Goal: Complete application form

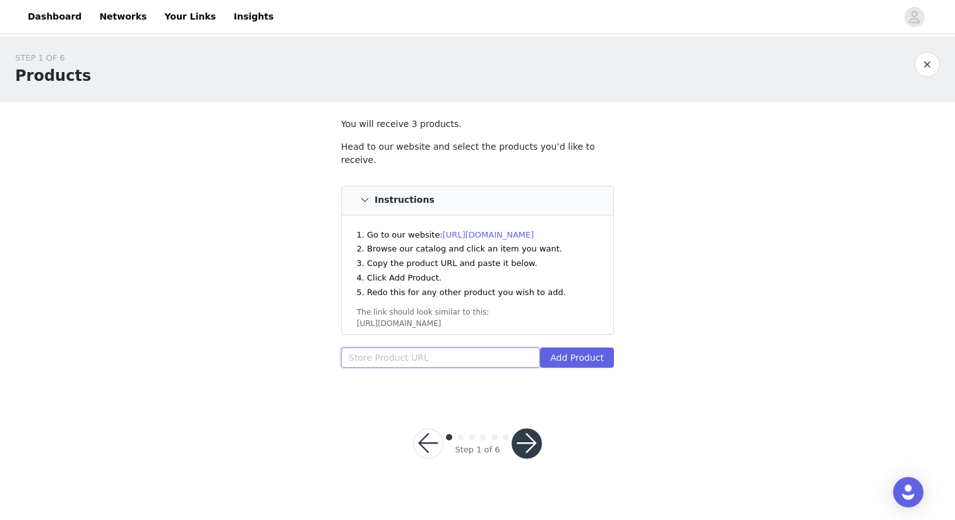
click at [500, 347] on input "text" at bounding box center [440, 357] width 199 height 20
paste input "https://inkbox.com/products/window-in-the-sky"
type input "https://inkbox.com/products/window-in-the-sky"
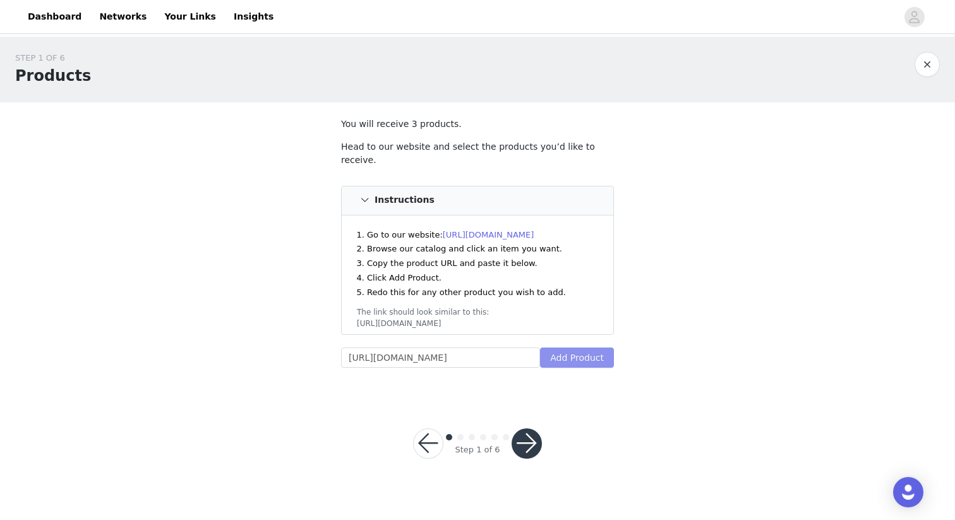
click at [592, 347] on button "Add Product" at bounding box center [577, 357] width 74 height 20
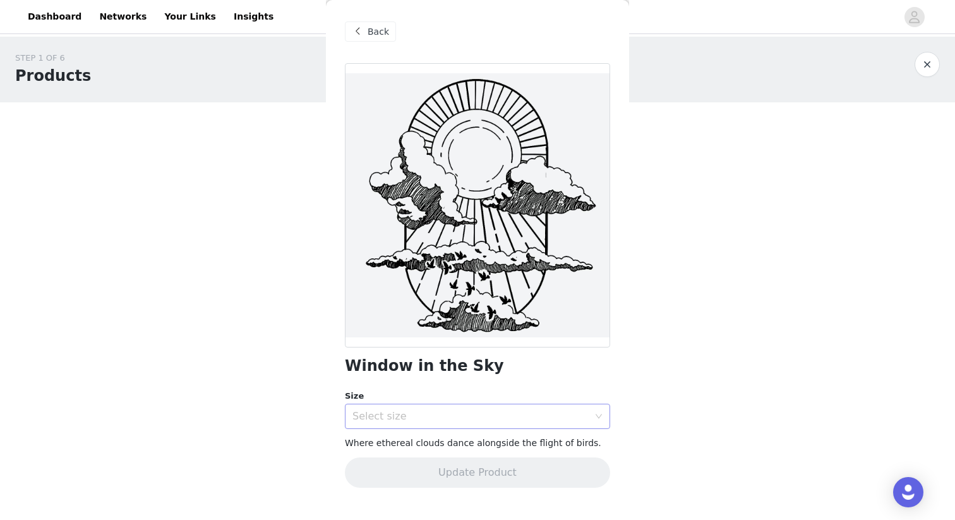
click at [460, 411] on div "Select size" at bounding box center [470, 416] width 236 height 13
click at [464, 439] on li "4 x 4 in" at bounding box center [477, 444] width 265 height 20
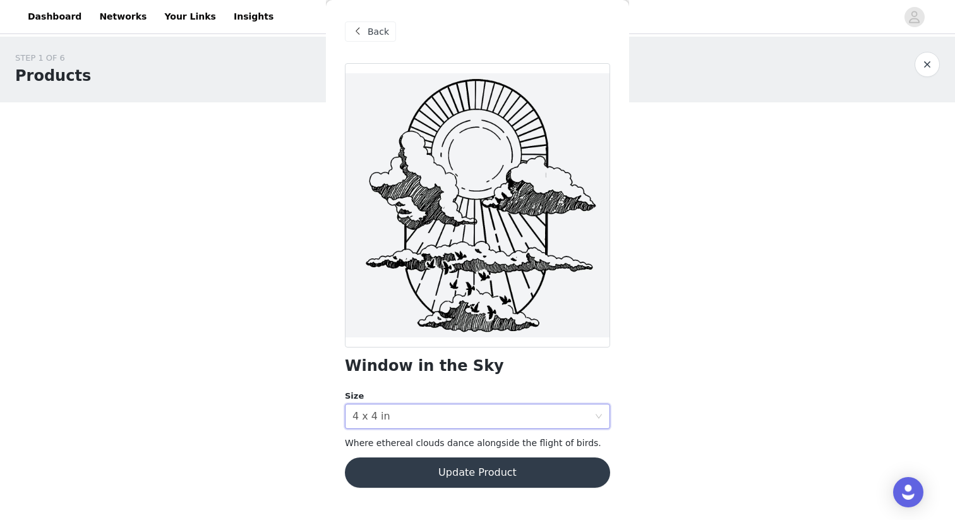
click at [487, 480] on button "Update Product" at bounding box center [477, 472] width 265 height 30
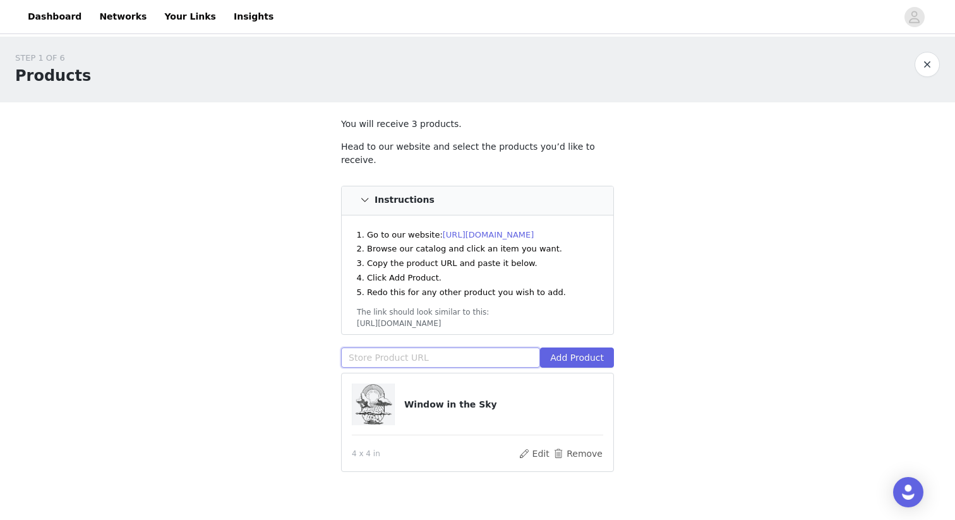
click at [472, 347] on input "text" at bounding box center [440, 357] width 199 height 20
paste input "https://inkbox.com/products/dotted-sky"
type input "https://inkbox.com/products/dotted-sky"
click at [583, 348] on button "Add Product" at bounding box center [577, 357] width 74 height 20
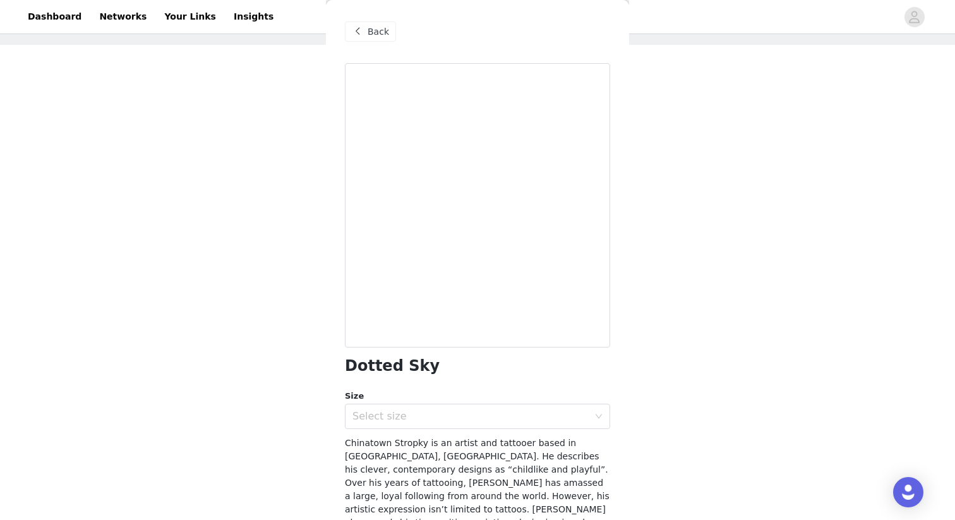
scroll to position [75, 0]
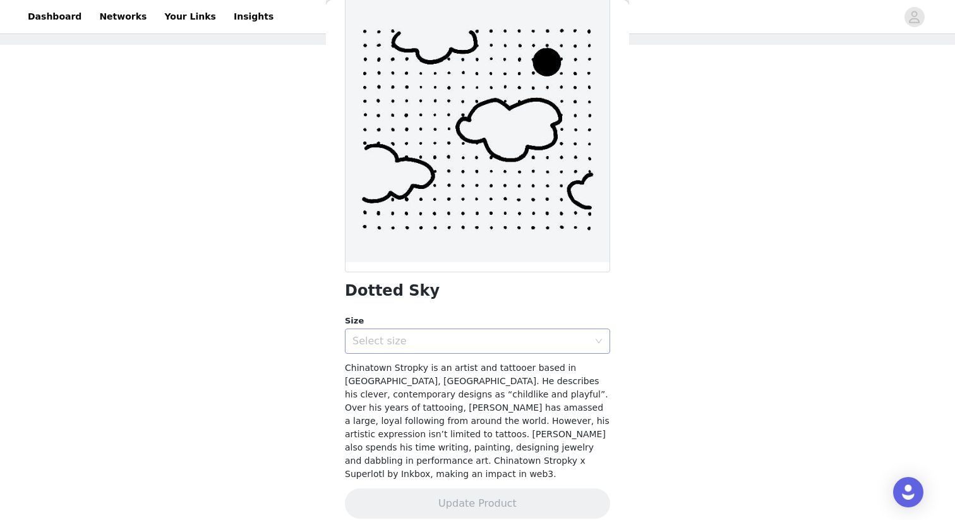
click at [493, 344] on div "Select size" at bounding box center [470, 341] width 236 height 13
click at [458, 371] on li "2 x 2 in" at bounding box center [477, 368] width 265 height 20
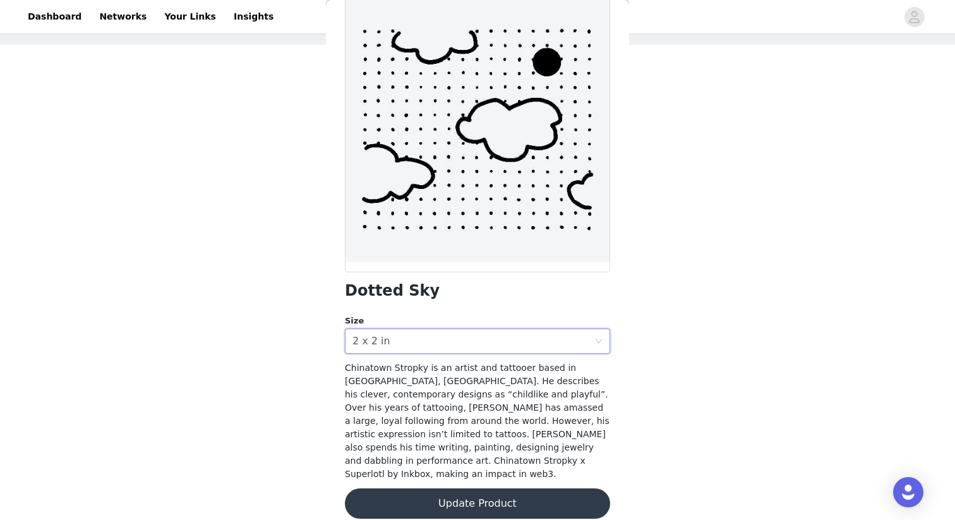
click at [499, 491] on button "Update Product" at bounding box center [477, 503] width 265 height 30
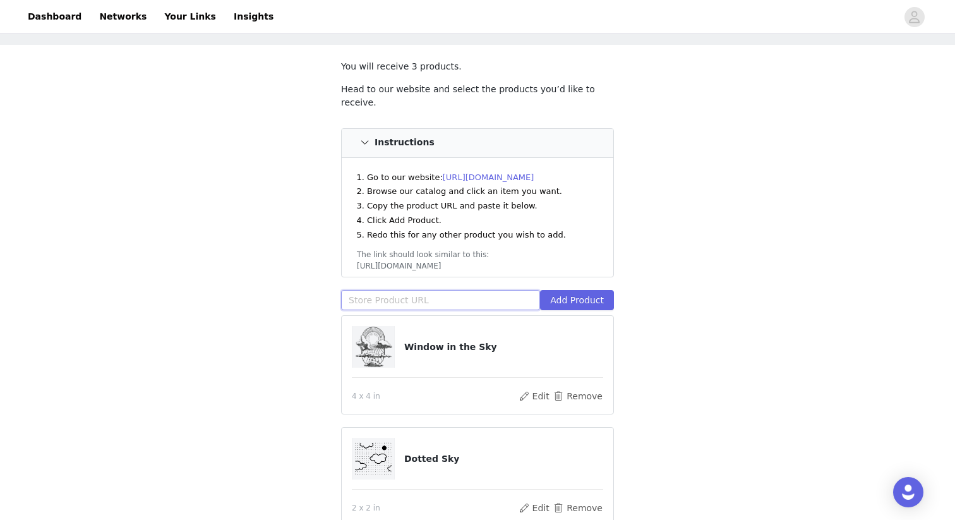
click at [462, 290] on input "text" at bounding box center [440, 300] width 199 height 20
paste input "https://inkbox.com/products/nimbus"
click at [596, 290] on button "Add Product" at bounding box center [577, 300] width 74 height 20
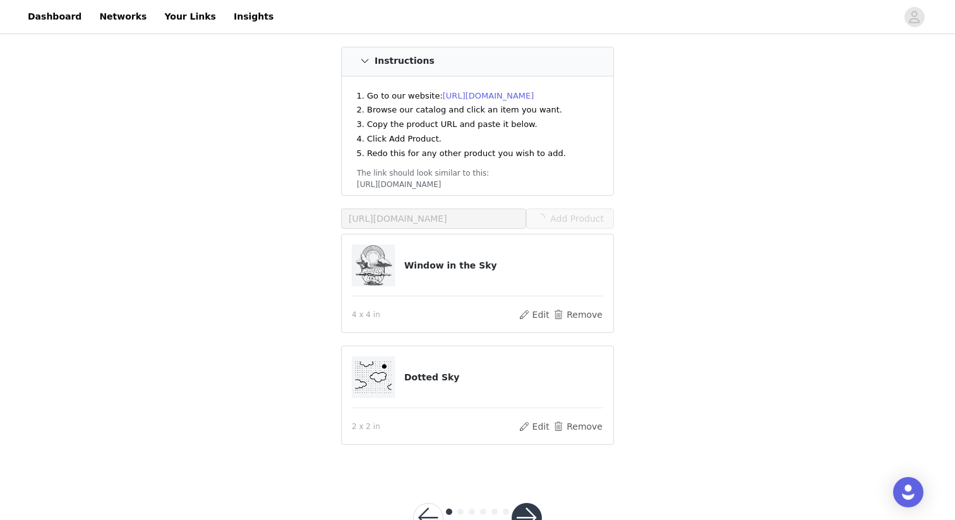
scroll to position [169, 0]
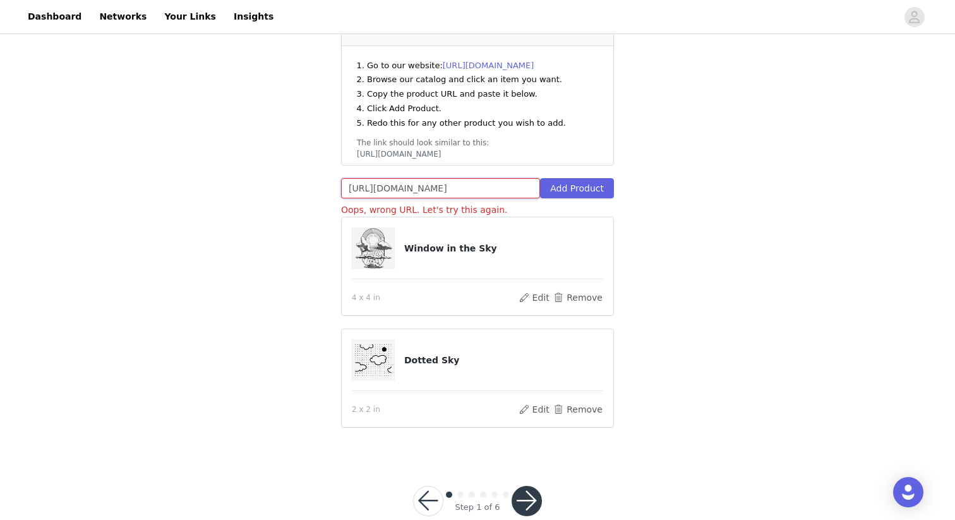
click at [464, 178] on input "https://inkbox.com/products/nimbus" at bounding box center [440, 188] width 199 height 20
paste input "high-society"
type input "https://inkbox.com/products/high-society"
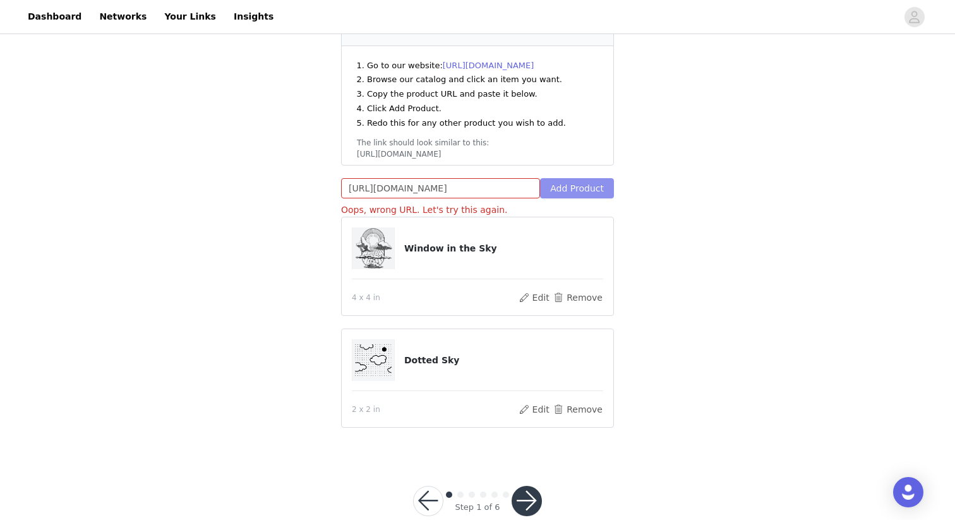
click at [574, 181] on button "Add Product" at bounding box center [577, 188] width 74 height 20
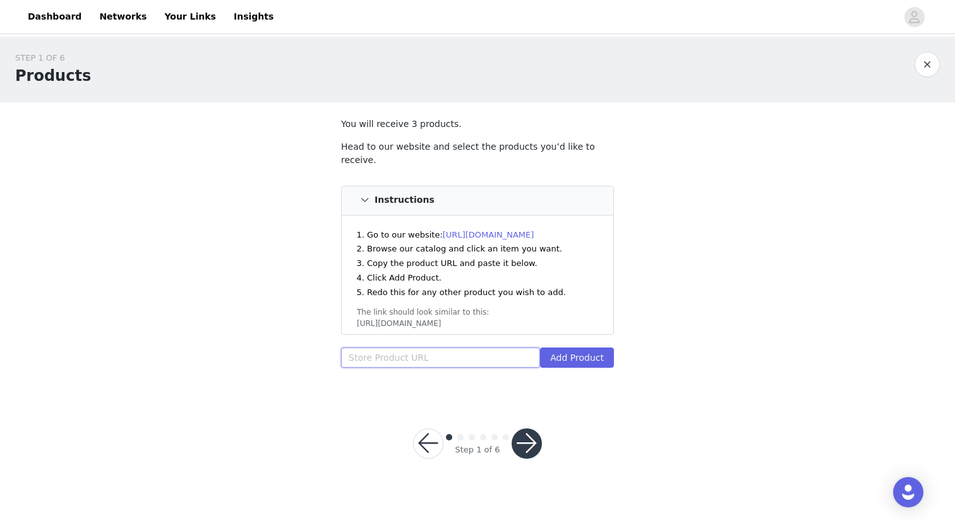
click at [447, 347] on input "text" at bounding box center [440, 357] width 199 height 20
paste input "https://inkbox.com/products/hazy-night"
type input "https://inkbox.com/products/hazy-night"
click at [600, 347] on button "Add Product" at bounding box center [577, 357] width 74 height 20
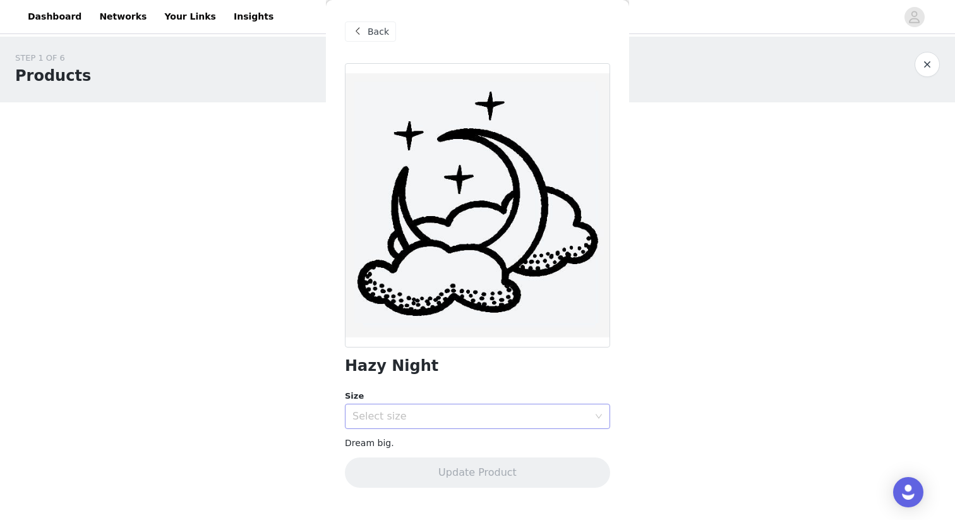
click at [452, 423] on div "Select size" at bounding box center [473, 416] width 242 height 24
click at [445, 442] on li "2 x 2 in" at bounding box center [477, 444] width 265 height 20
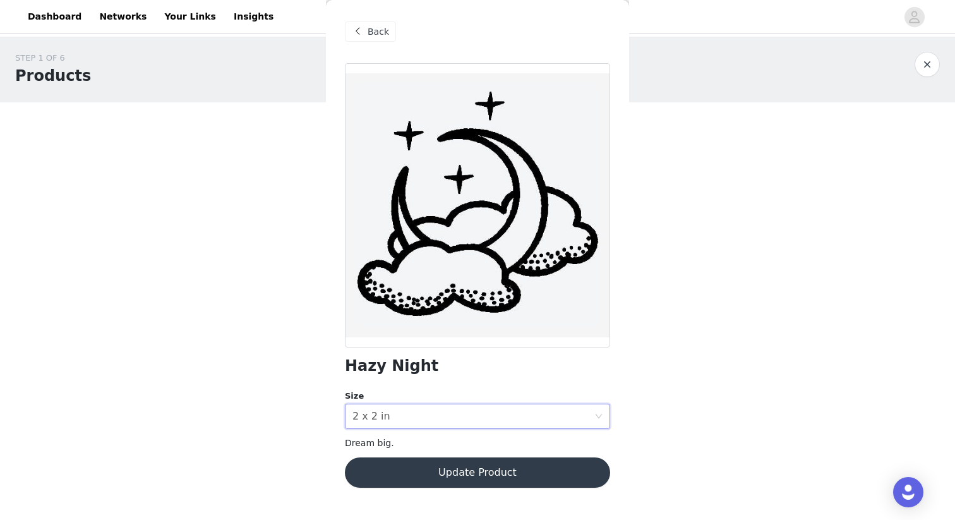
click at [450, 479] on button "Update Product" at bounding box center [477, 472] width 265 height 30
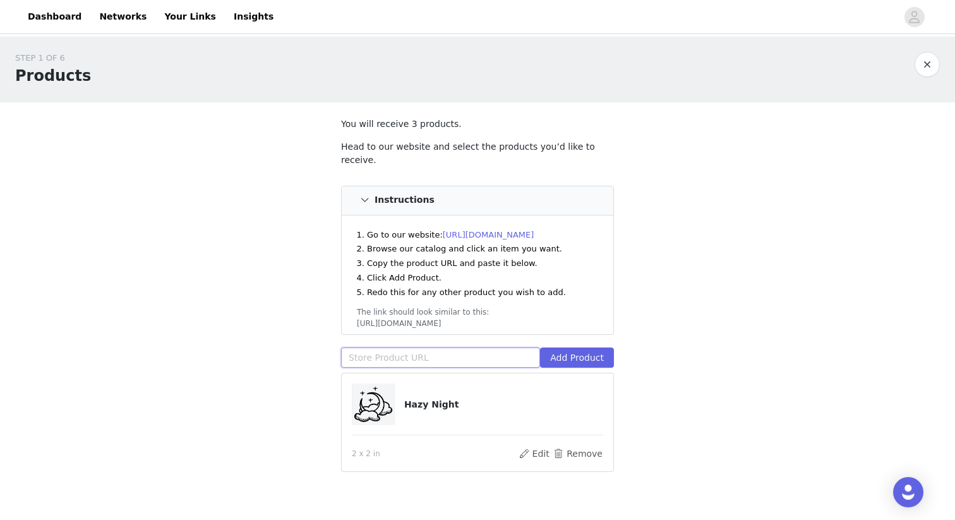
click at [445, 347] on input "text" at bounding box center [440, 357] width 199 height 20
paste input "https://inkbox.com/products/dotted-sky"
type input "https://inkbox.com/products/dotted-sky"
click at [608, 355] on div "https://inkbox.com/products/dotted-sky Add Product" at bounding box center [477, 359] width 273 height 25
click at [594, 330] on div "Head to our website and select the products you’d like to receive. Instructions…" at bounding box center [477, 256] width 273 height 233
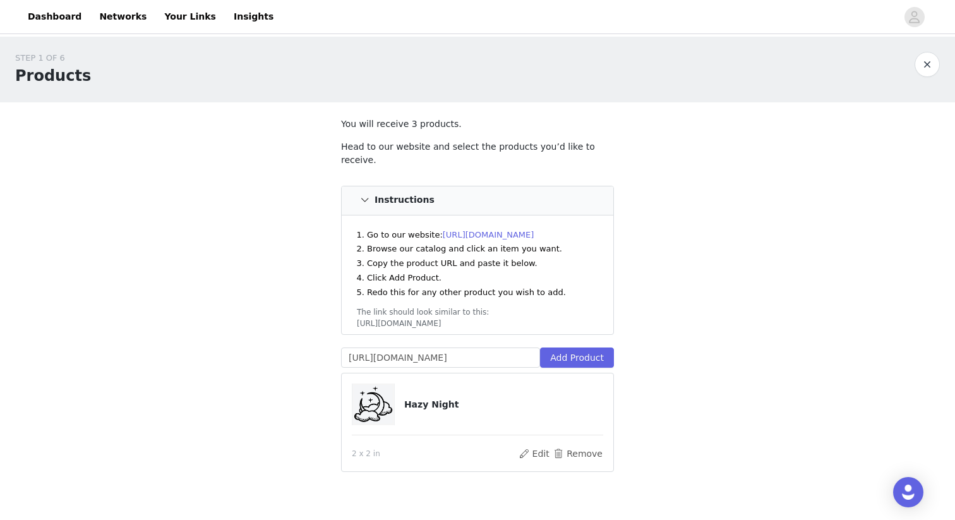
click at [583, 316] on div "Go to our website: https://inkbox.com Browse our catalog and click an item you …" at bounding box center [478, 274] width 272 height 119
click at [580, 347] on button "Add Product" at bounding box center [577, 357] width 74 height 20
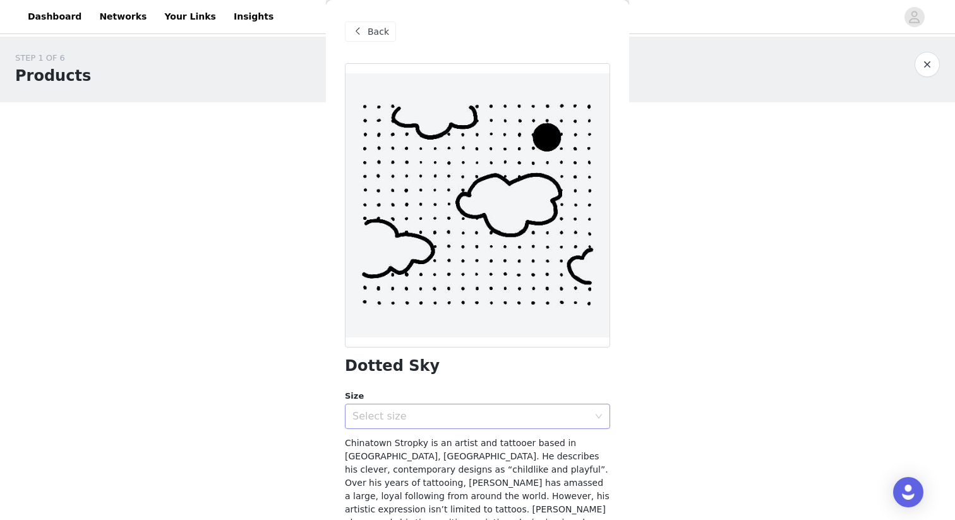
click at [504, 404] on div "Select size" at bounding box center [473, 416] width 242 height 24
click at [484, 442] on li "2 x 2 in" at bounding box center [477, 444] width 265 height 20
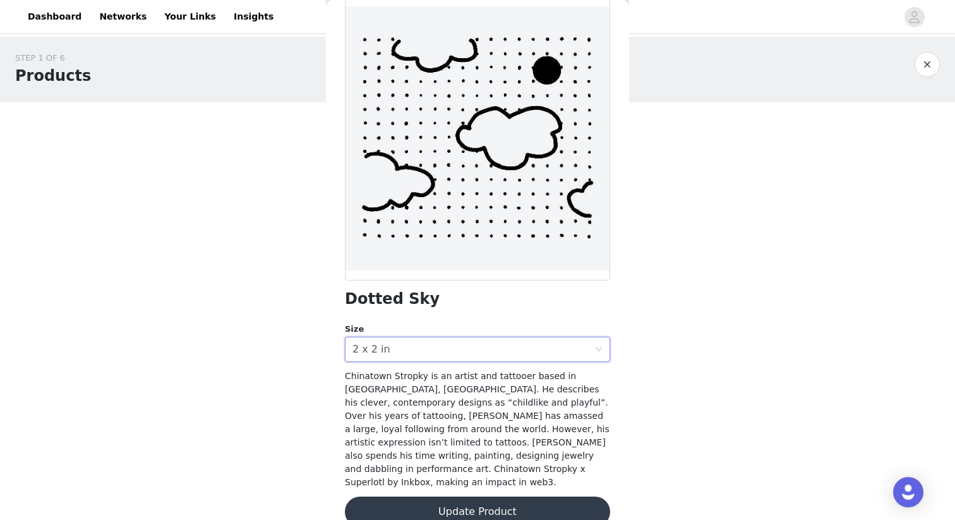
scroll to position [75, 0]
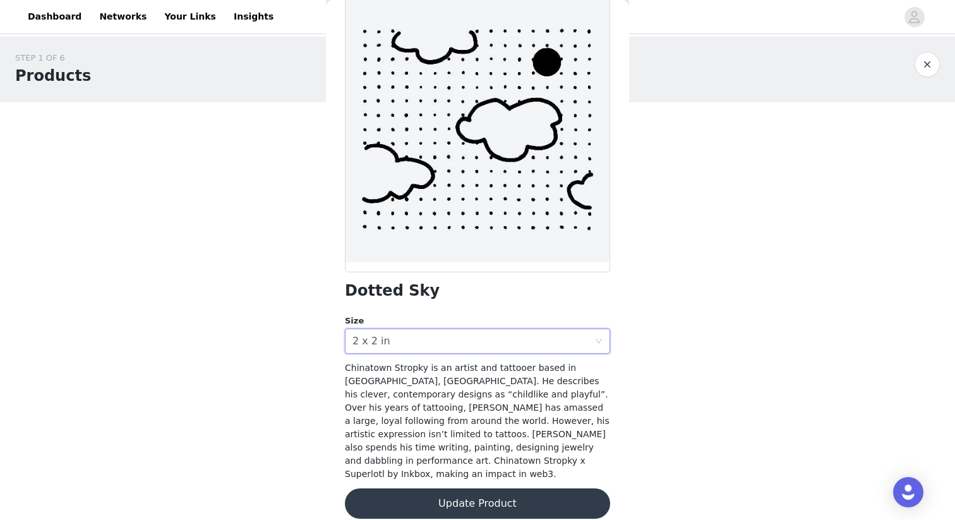
click at [516, 500] on button "Update Product" at bounding box center [477, 503] width 265 height 30
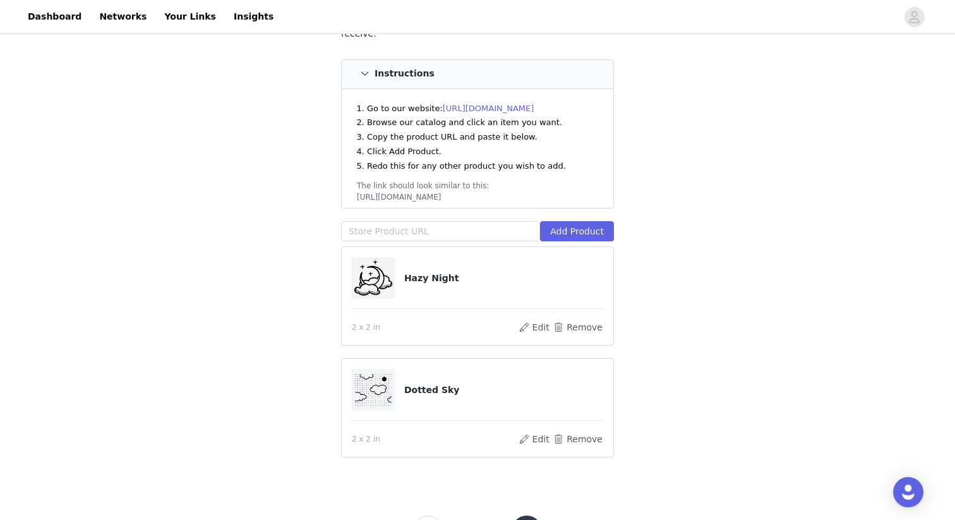
scroll to position [160, 0]
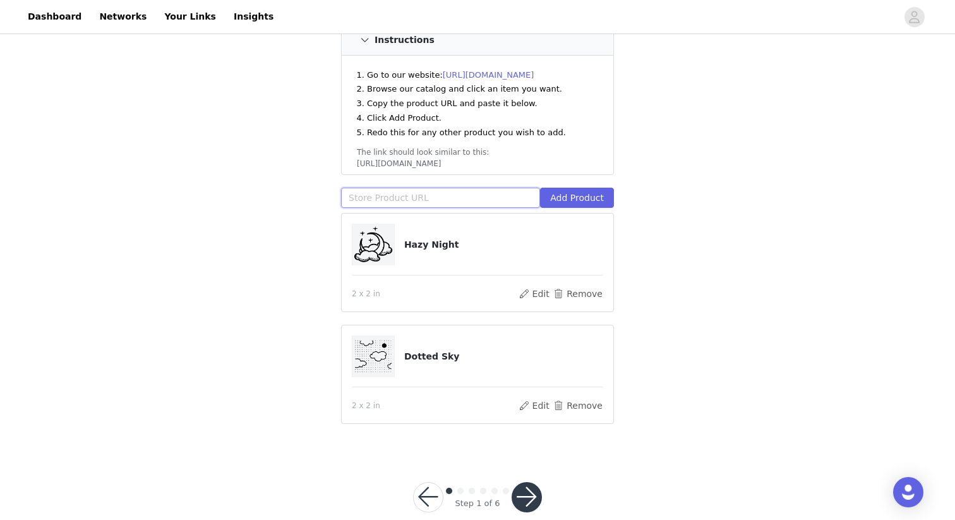
click at [455, 188] on input "text" at bounding box center [440, 198] width 199 height 20
paste input "https://inkbox.com/products/high-society"
click at [575, 188] on button "Add Product" at bounding box center [577, 198] width 74 height 20
click at [714, 177] on div "STEP 1 OF 6 Products You will receive 3 products. Head to our website and selec…" at bounding box center [477, 164] width 955 height 575
click at [548, 170] on div "Head to our website and select the products you’d like to receive. Instructions…" at bounding box center [477, 96] width 273 height 233
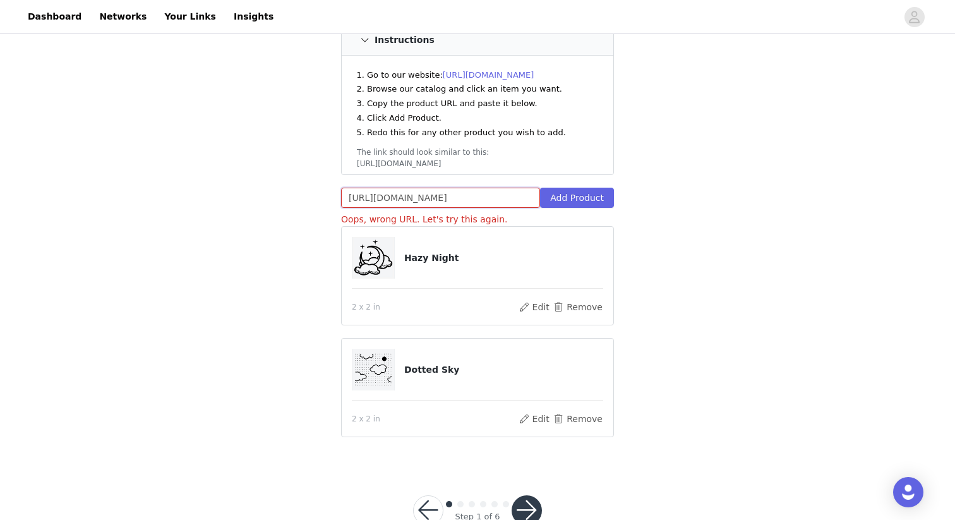
click at [513, 188] on input "https://inkbox.com/products/high-society" at bounding box center [440, 198] width 199 height 20
paste input "lilac-bab"
type input "https://inkbox.com/products/lilac-baby"
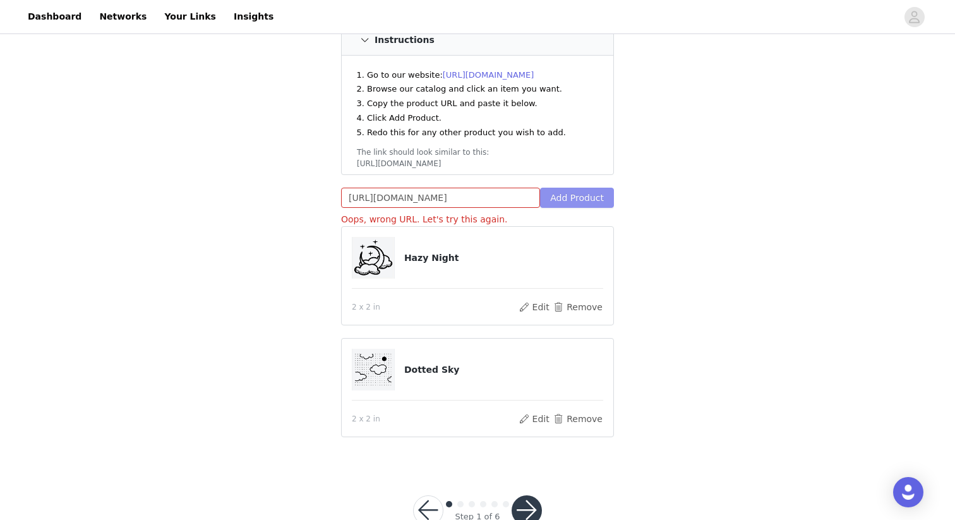
click at [572, 192] on button "Add Product" at bounding box center [577, 198] width 74 height 20
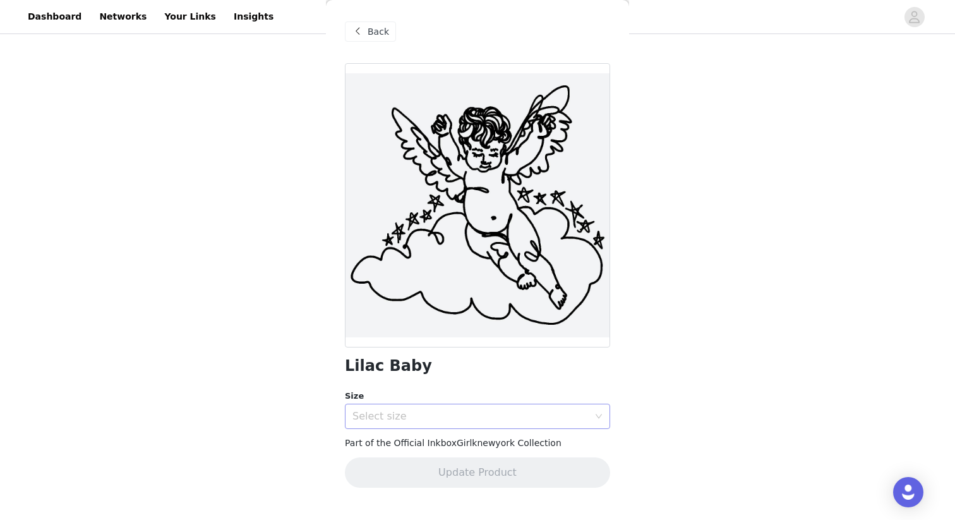
click at [541, 407] on div "Select size" at bounding box center [473, 416] width 242 height 24
click at [498, 448] on li "4 x 4 in" at bounding box center [477, 444] width 265 height 20
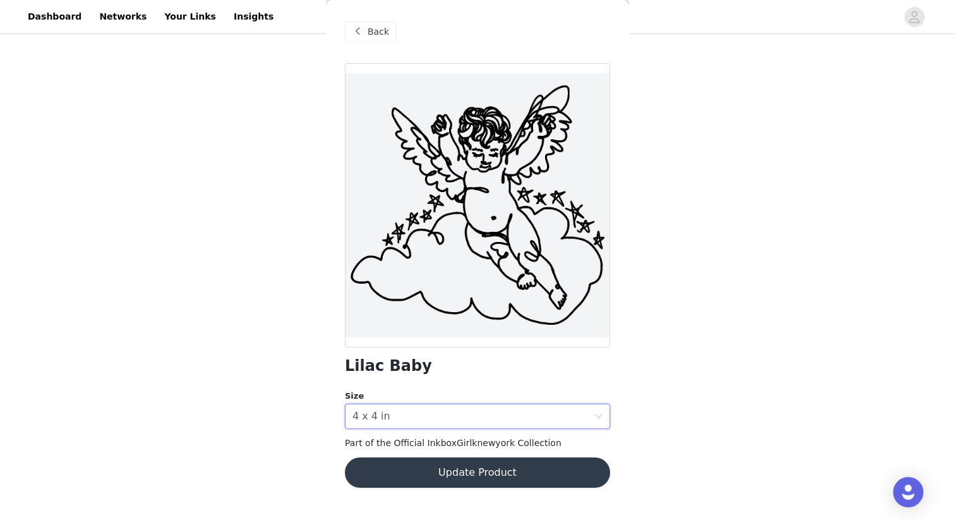
click at [494, 470] on button "Update Product" at bounding box center [477, 472] width 265 height 30
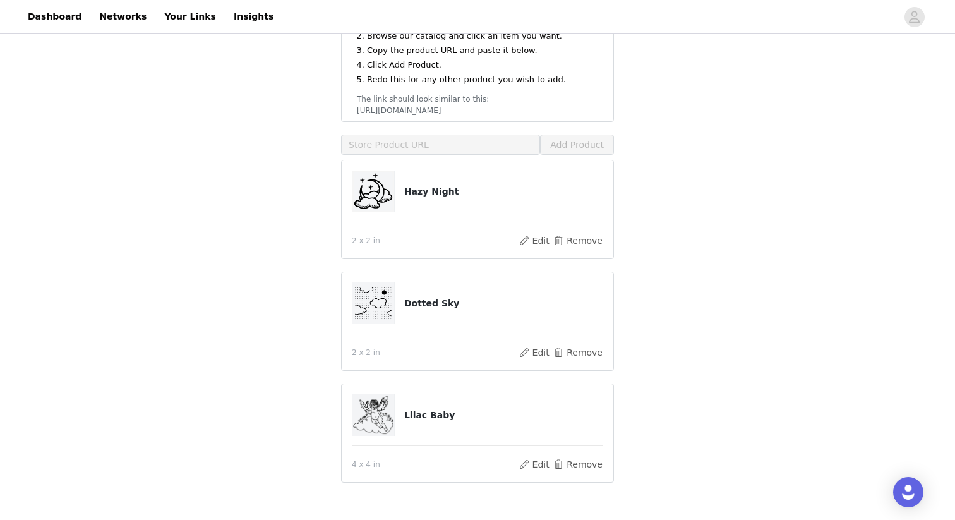
scroll to position [281, 0]
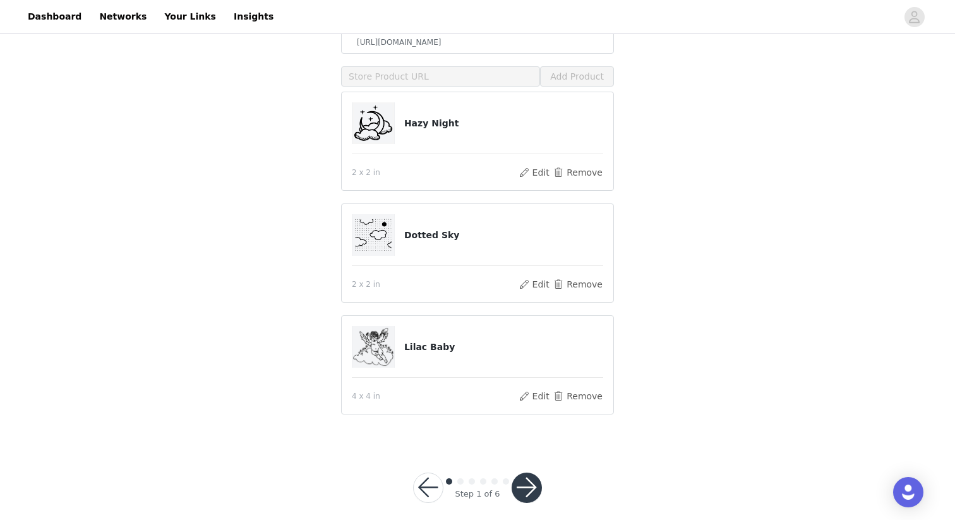
click at [524, 472] on button "button" at bounding box center [527, 487] width 30 height 30
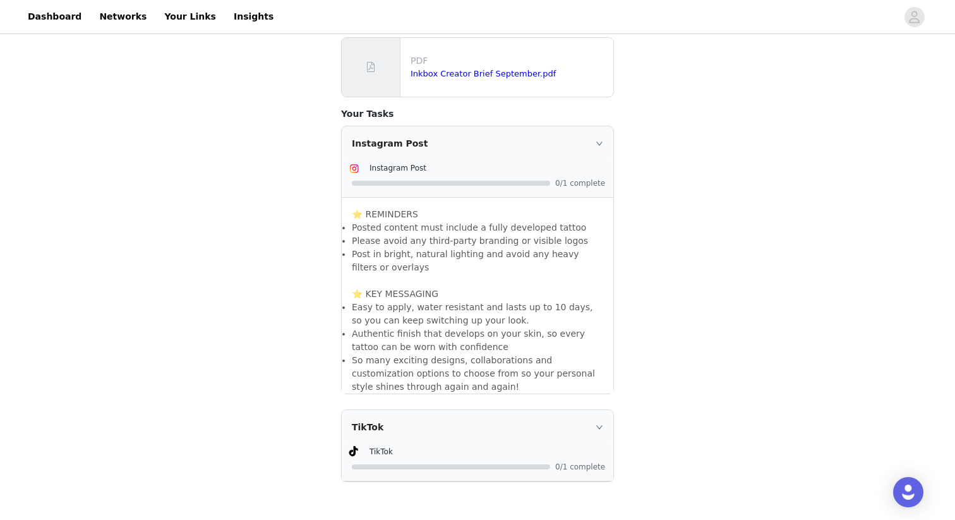
scroll to position [310, 0]
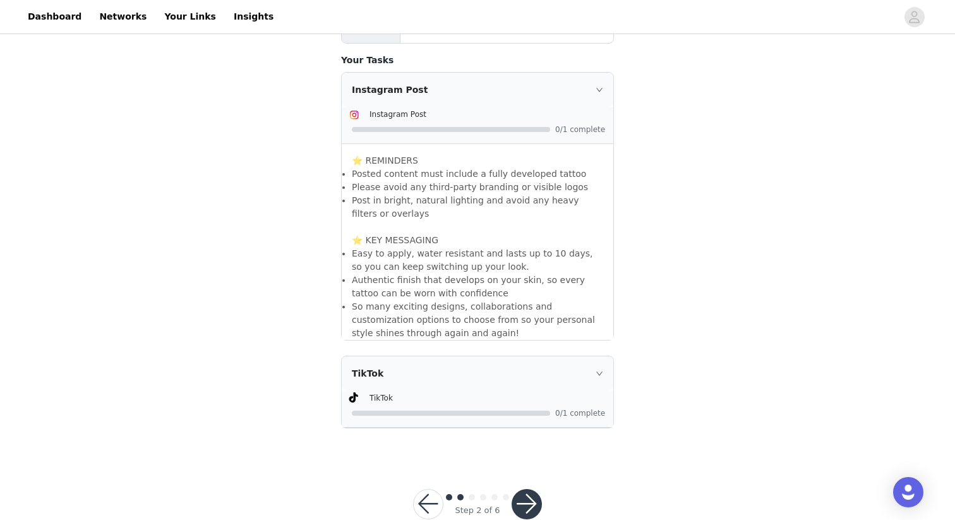
click at [531, 499] on button "button" at bounding box center [527, 504] width 30 height 30
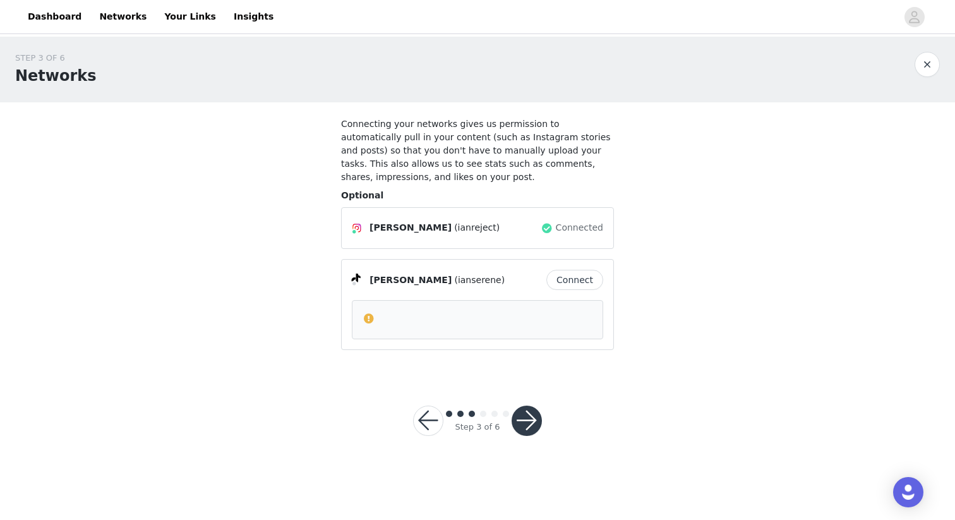
click at [518, 414] on button "button" at bounding box center [527, 420] width 30 height 30
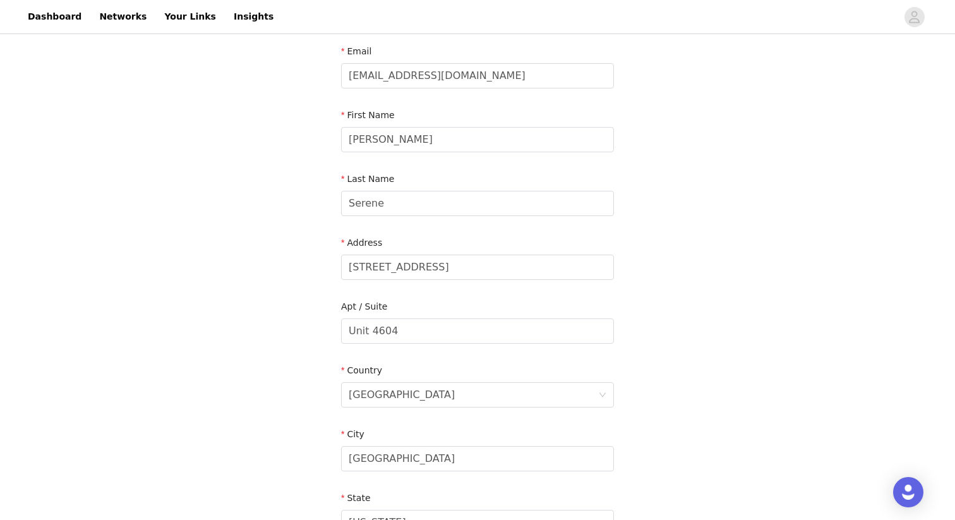
scroll to position [73, 0]
click at [537, 254] on input "14 West Superior Street" at bounding box center [477, 266] width 273 height 25
click at [544, 268] on input "14 West Superior Street" at bounding box center [477, 266] width 273 height 25
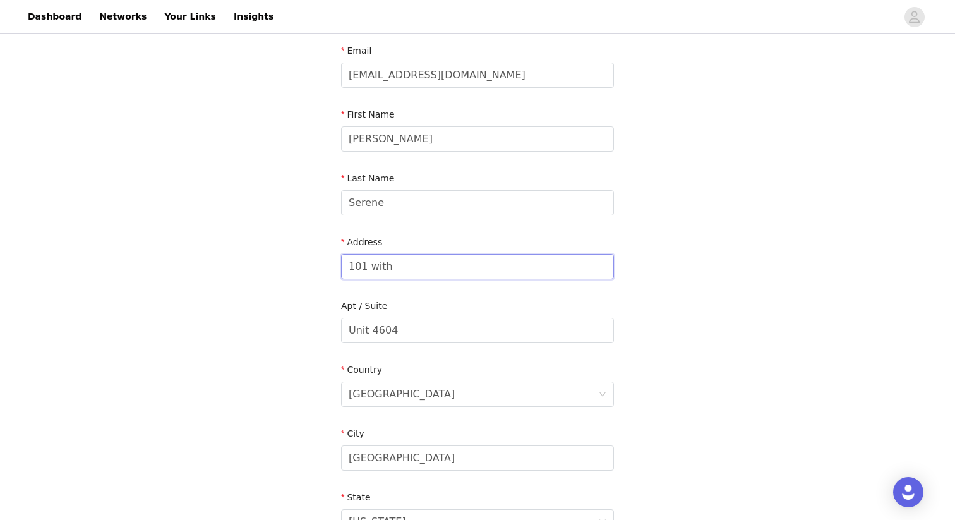
click at [482, 265] on input "101 with" at bounding box center [477, 266] width 273 height 25
type input "101 W 15th St"
click at [430, 330] on input "Unit 4604" at bounding box center [477, 330] width 273 height 25
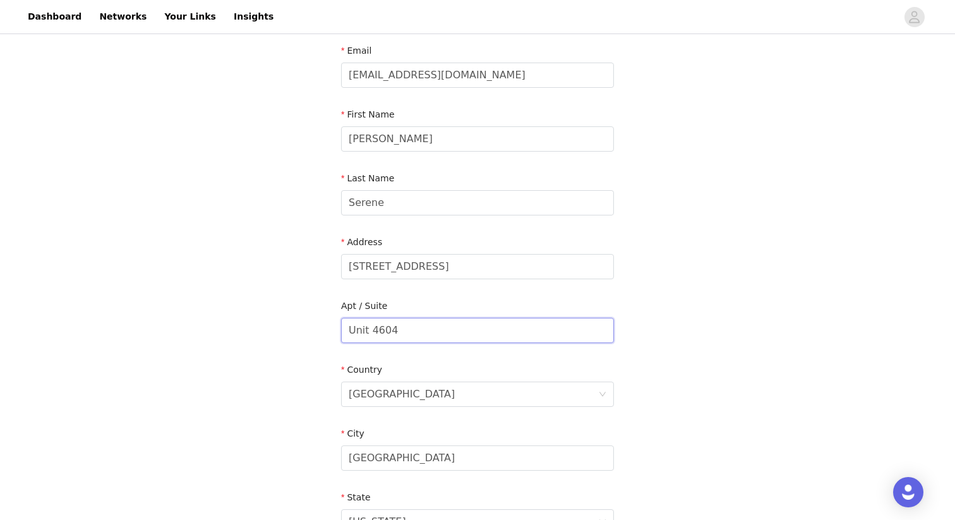
click at [430, 330] on input "Unit 4604" at bounding box center [477, 330] width 273 height 25
click at [429, 335] on input "Unit 4604" at bounding box center [477, 330] width 273 height 25
type input "Unit 607"
click at [371, 397] on div "United States" at bounding box center [402, 394] width 106 height 24
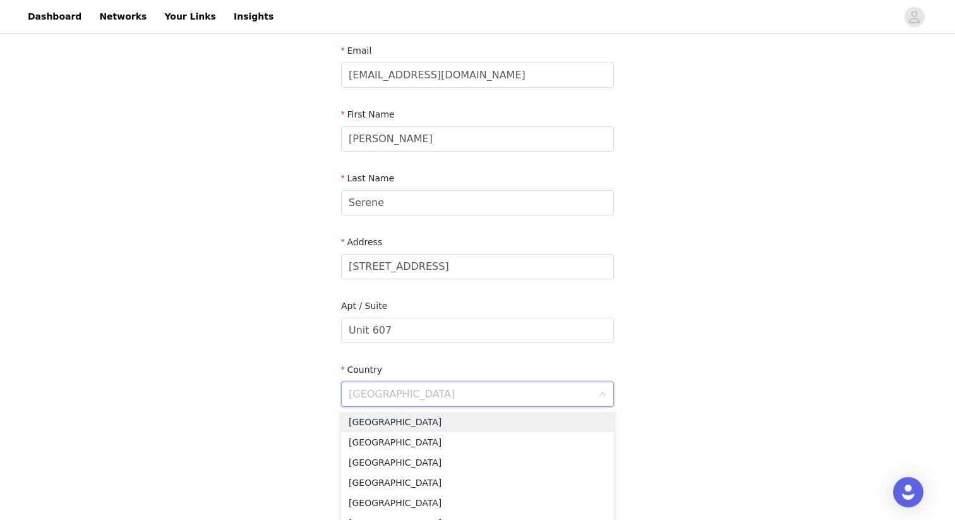
click at [266, 383] on div "STEP 4 OF 6 Shipping Information Email standupreject@gmail.com First Name Ian L…" at bounding box center [477, 330] width 955 height 734
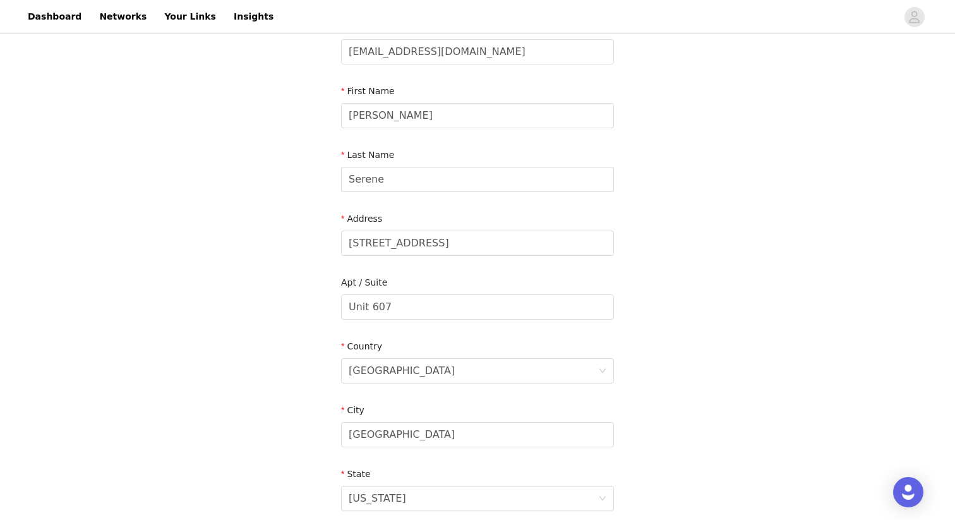
scroll to position [97, 0]
click at [405, 433] on input "Chicago" at bounding box center [477, 433] width 273 height 25
type input "new york"
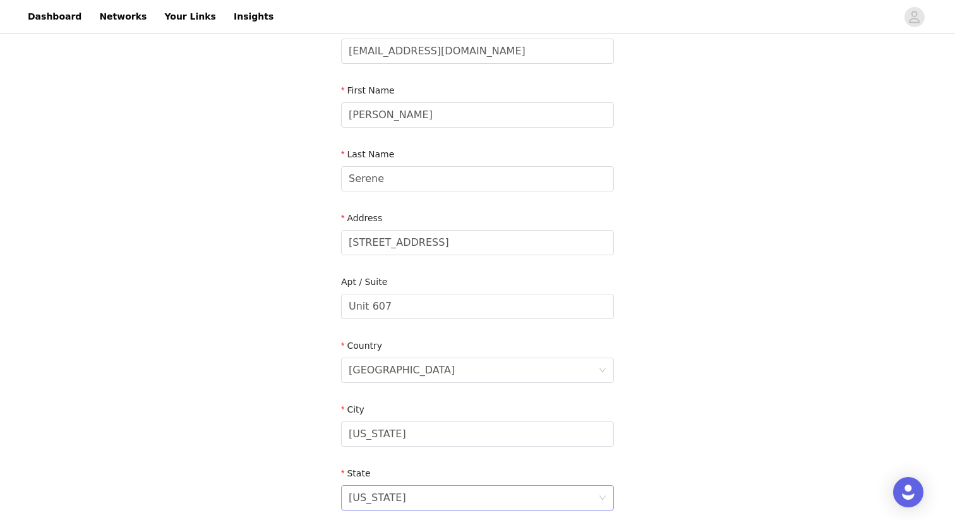
click at [387, 500] on div "Illinois" at bounding box center [473, 498] width 249 height 24
click at [387, 500] on input at bounding box center [473, 498] width 249 height 24
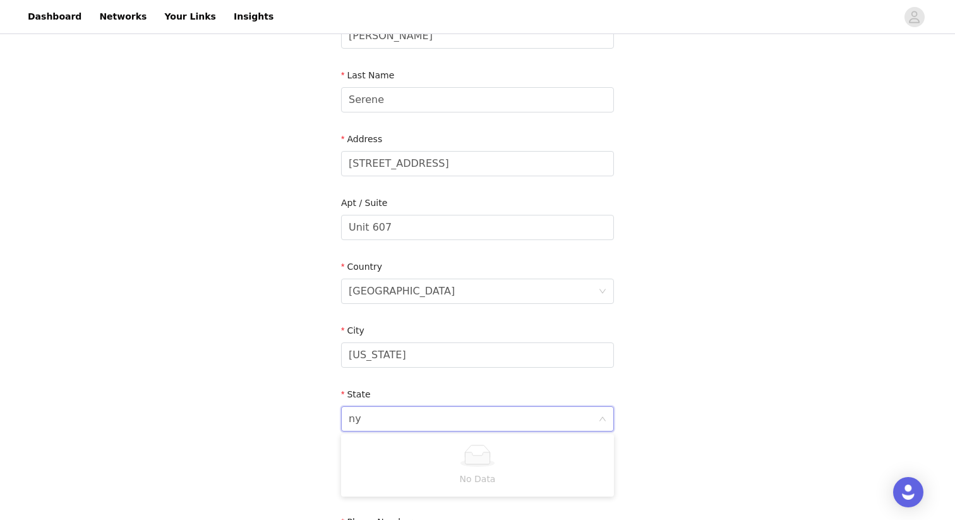
scroll to position [231, 0]
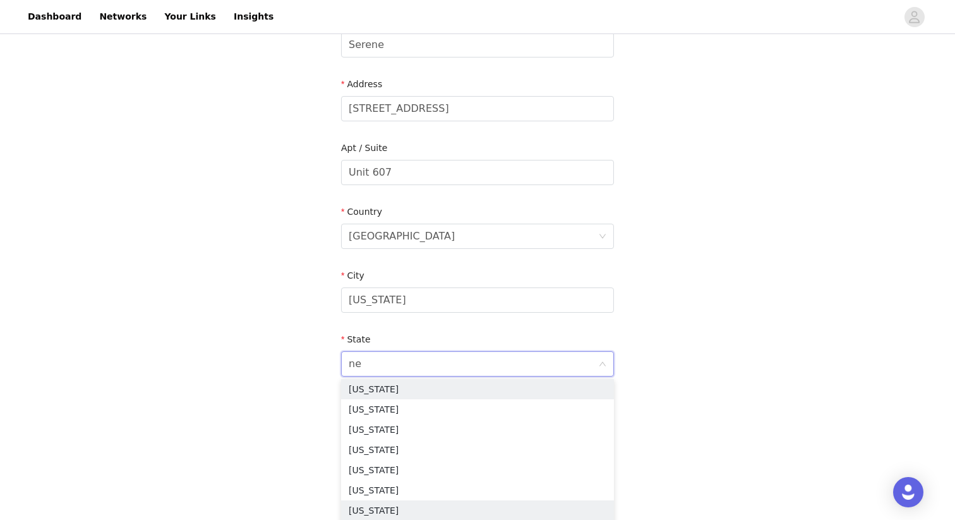
type input "new"
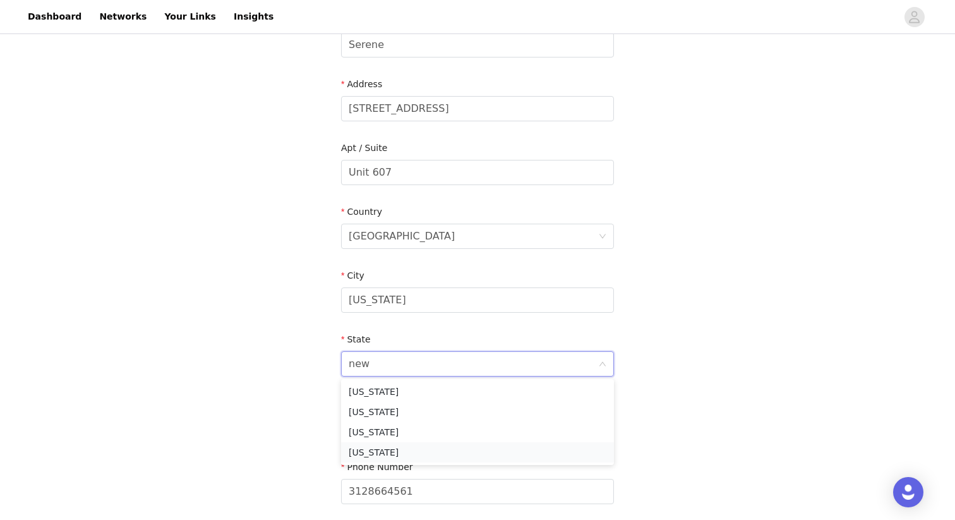
click at [413, 453] on li "New York" at bounding box center [477, 452] width 273 height 20
click at [302, 308] on div "STEP 4 OF 6 Shipping Information Email standupreject@gmail.com First Name Ian L…" at bounding box center [477, 172] width 955 height 734
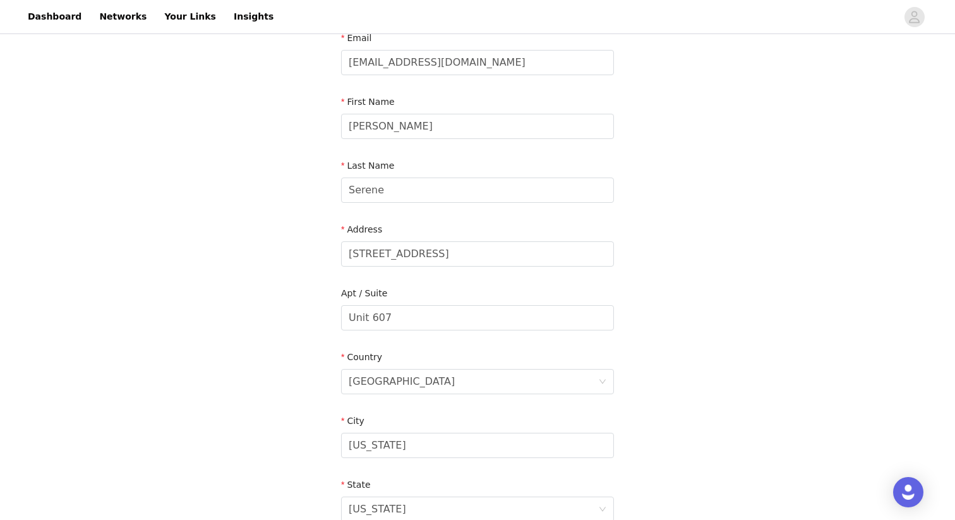
scroll to position [341, 0]
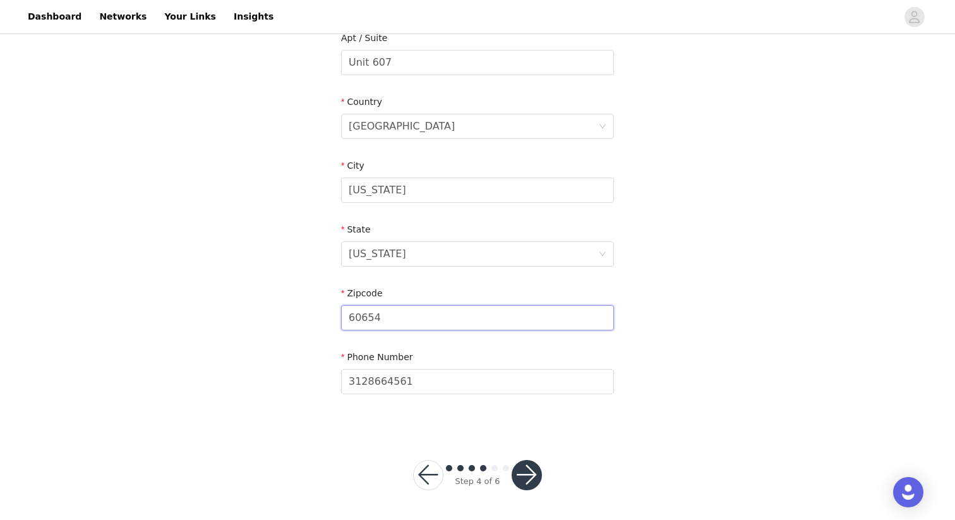
click at [397, 328] on input "60654" at bounding box center [477, 317] width 273 height 25
type input "10011"
click at [305, 348] on div "STEP 4 OF 6 Shipping Information Email standupreject@gmail.com First Name Ian L…" at bounding box center [477, 63] width 955 height 734
click at [527, 462] on button "button" at bounding box center [527, 475] width 30 height 30
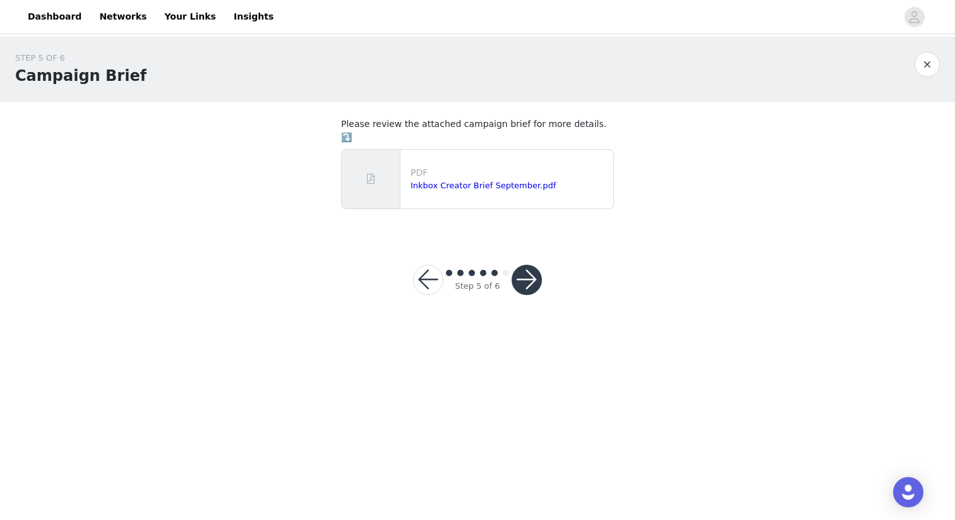
click at [517, 270] on button "button" at bounding box center [527, 280] width 30 height 30
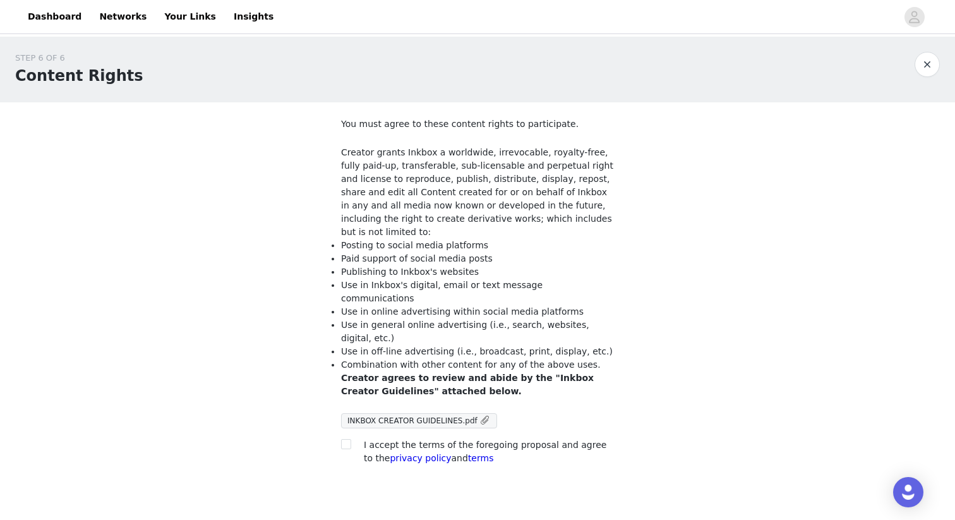
scroll to position [44, 0]
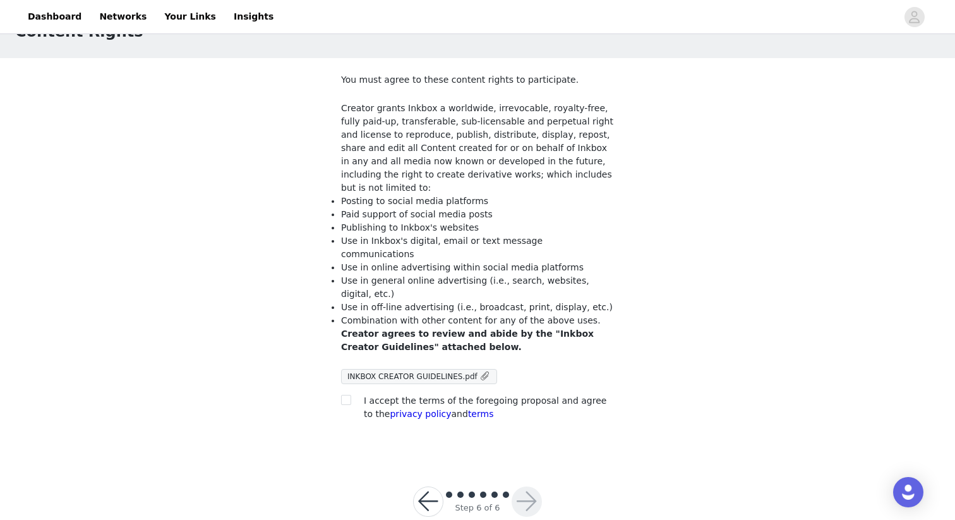
click at [392, 365] on div "You must agree to these content rights to participate. Creator grants Inkbox a …" at bounding box center [477, 249] width 273 height 352
click at [389, 395] on span "I accept the terms of the foregoing proposal and agree to the privacy policy an…" at bounding box center [485, 406] width 242 height 23
click at [347, 395] on input "checkbox" at bounding box center [345, 399] width 9 height 9
checkbox input "true"
click at [535, 486] on button "button" at bounding box center [527, 501] width 30 height 30
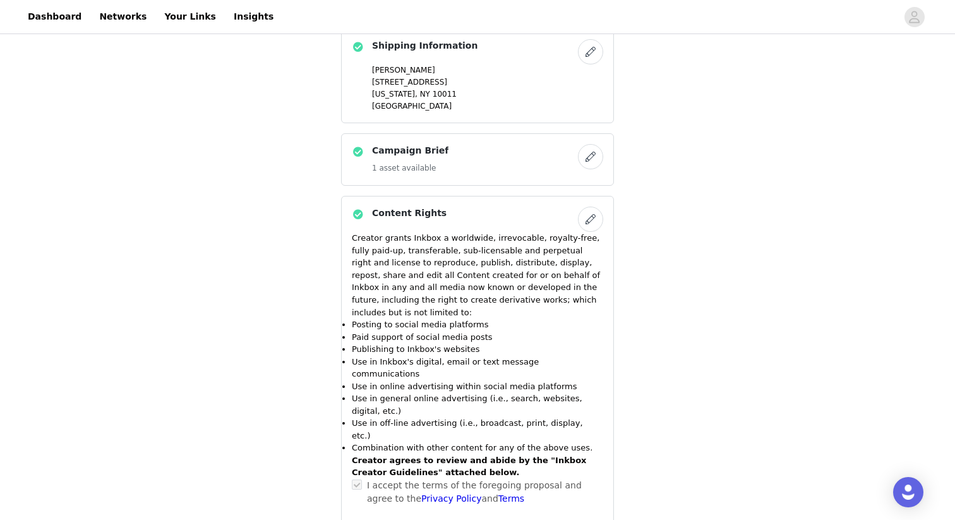
scroll to position [978, 0]
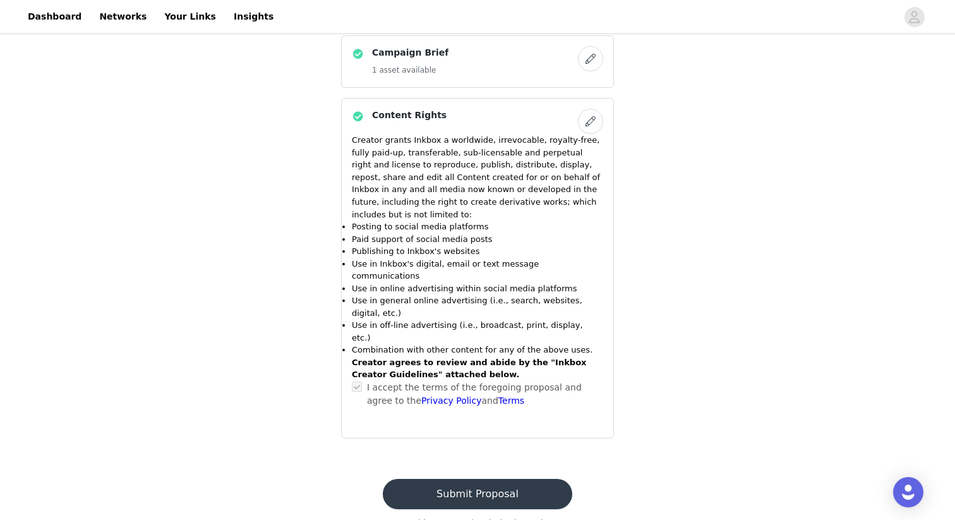
click at [458, 479] on button "Submit Proposal" at bounding box center [477, 494] width 189 height 30
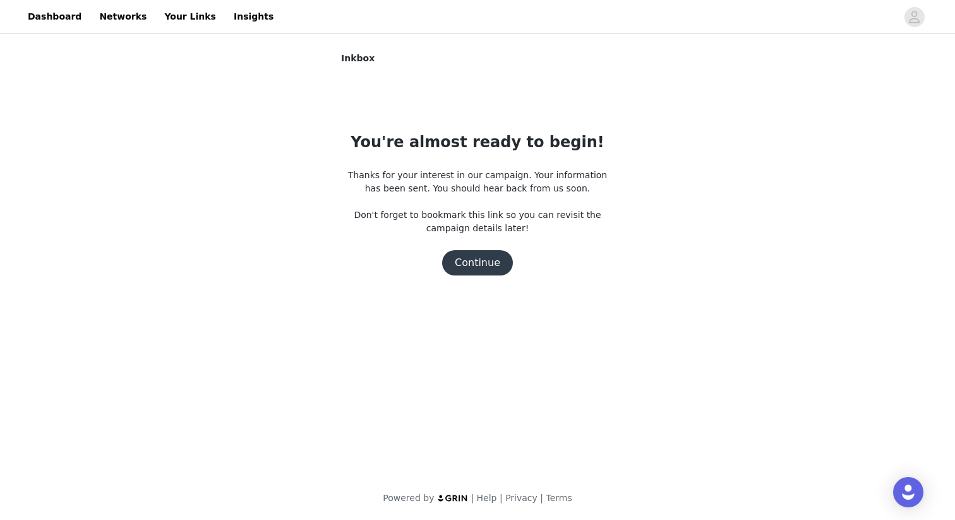
scroll to position [0, 0]
click at [482, 261] on button "Continue" at bounding box center [477, 262] width 71 height 25
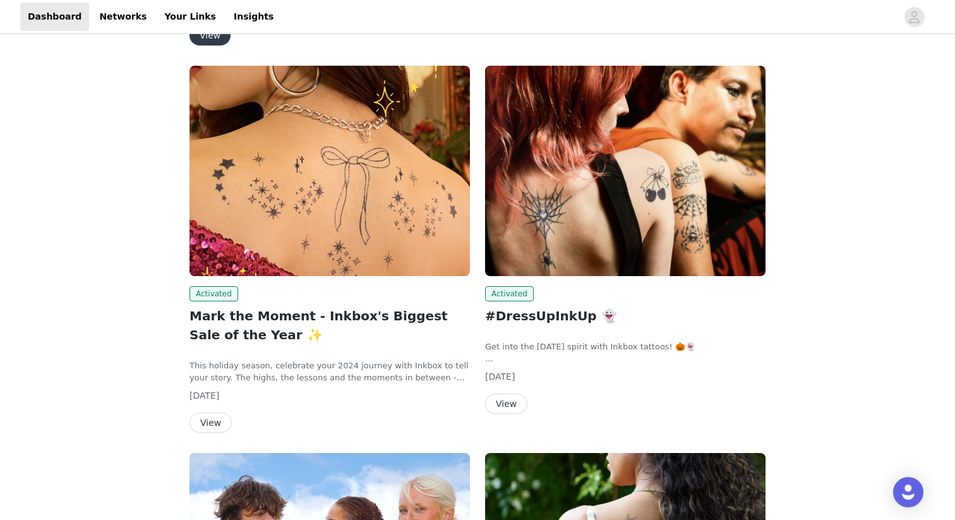
scroll to position [1165, 0]
